Goal: Find specific page/section: Find specific page/section

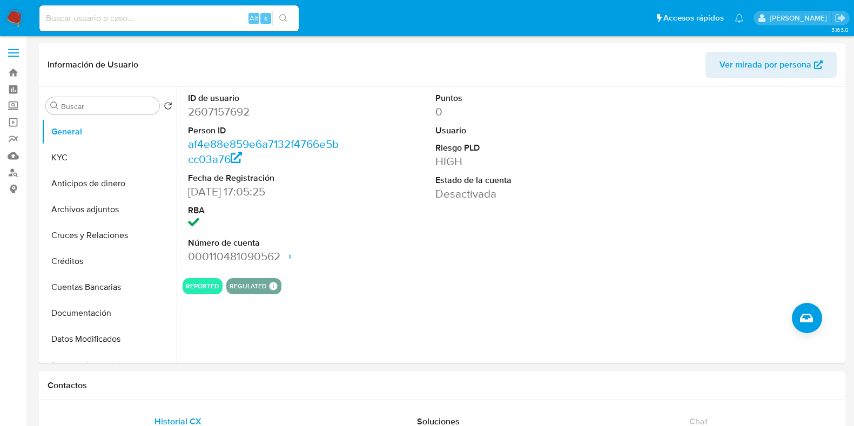
select select "10"
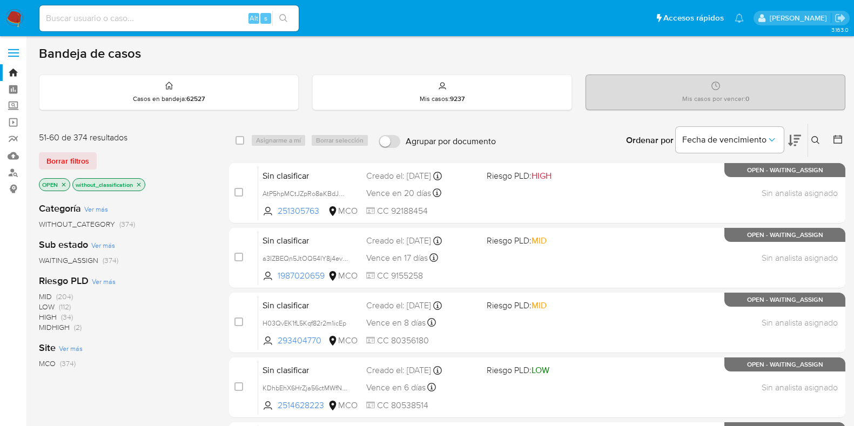
scroll to position [275, 0]
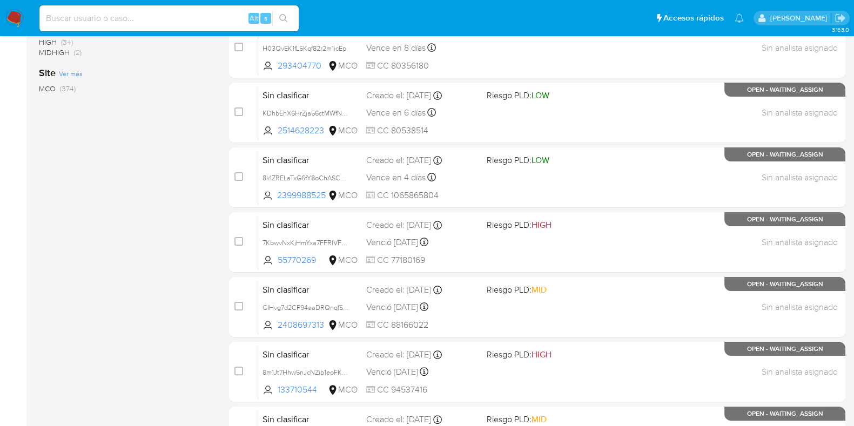
click at [18, 12] on img at bounding box center [14, 18] width 18 height 18
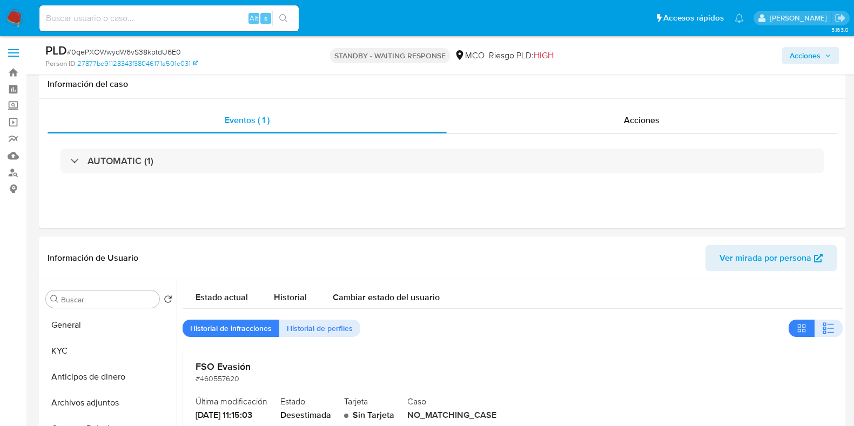
select select "10"
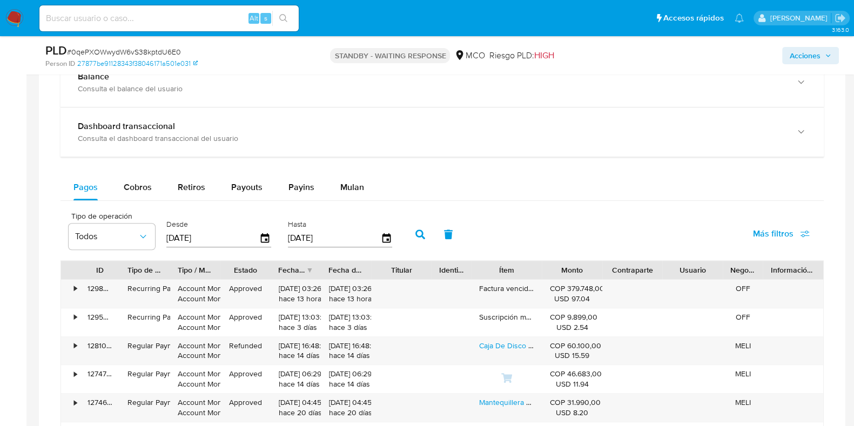
scroll to position [810, 0]
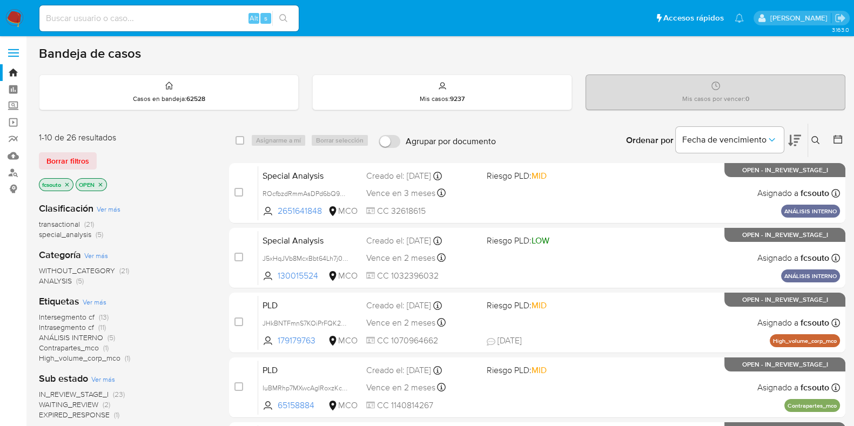
scroll to position [106, 0]
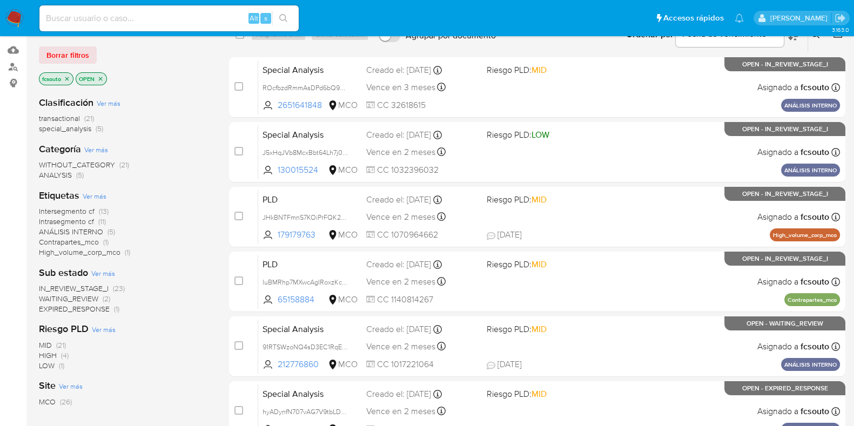
click at [93, 287] on span "IN_REVIEW_STAGE_I" at bounding box center [74, 288] width 70 height 11
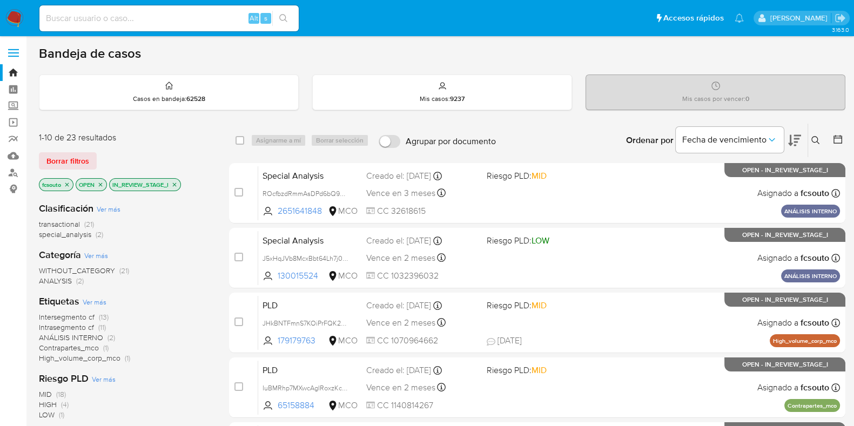
click at [16, 23] on img at bounding box center [14, 18] width 18 height 18
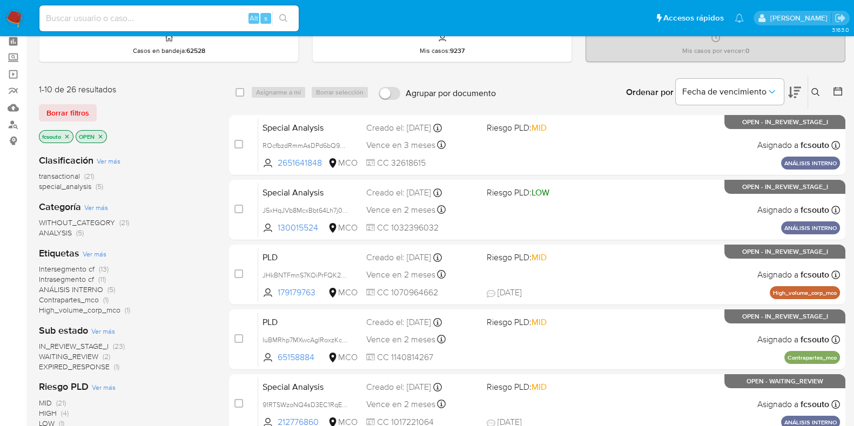
scroll to position [49, 0]
click at [17, 21] on img at bounding box center [14, 18] width 18 height 18
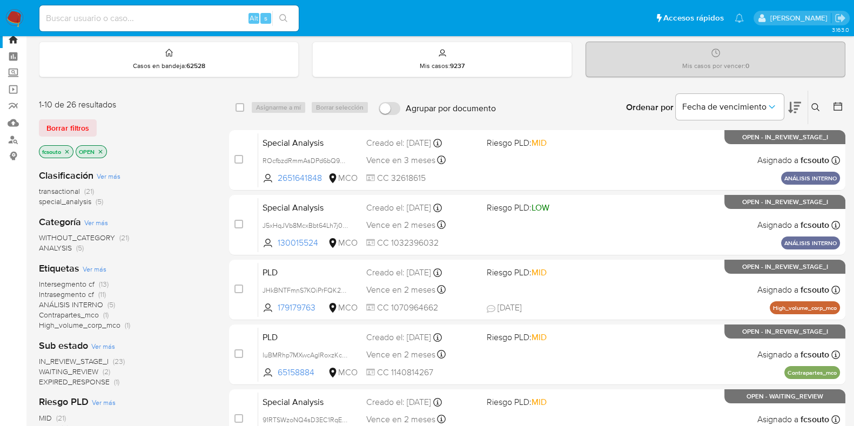
scroll to position [36, 0]
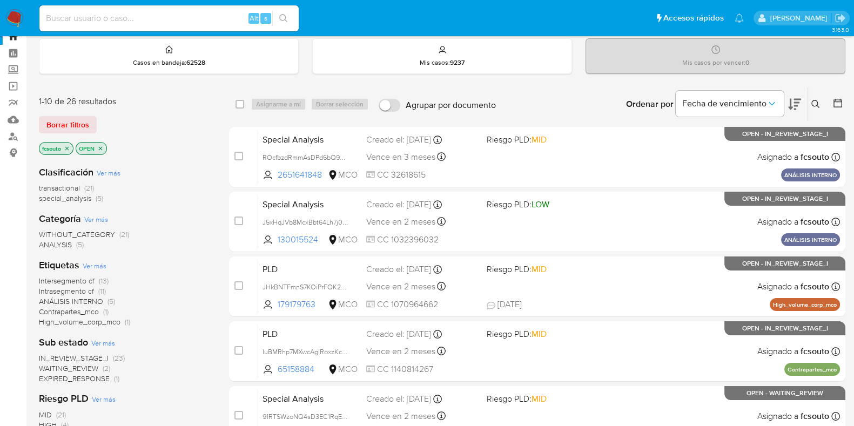
click at [17, 18] on img at bounding box center [14, 18] width 18 height 18
